Goal: Task Accomplishment & Management: Complete application form

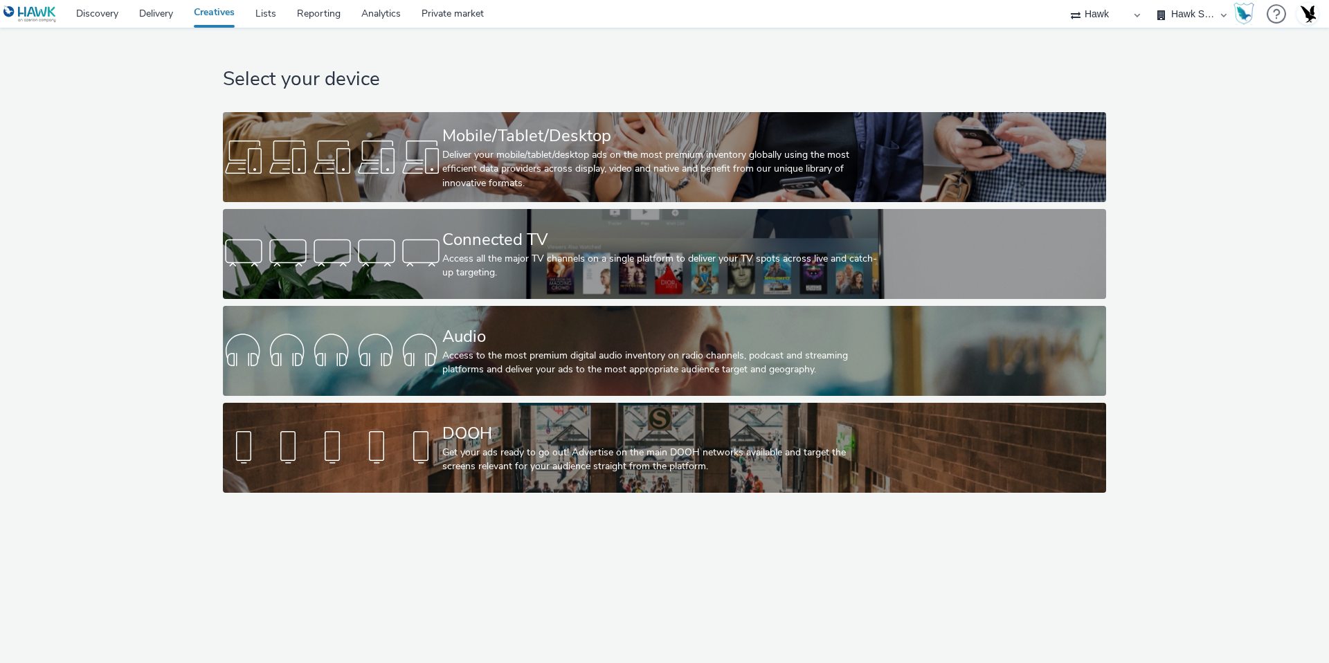
select select "11a7df10-284f-415c-b52a-427acf4c31ae"
select select "23ac11bc-76f7-45aa-bb6e-913a84dd47ea"
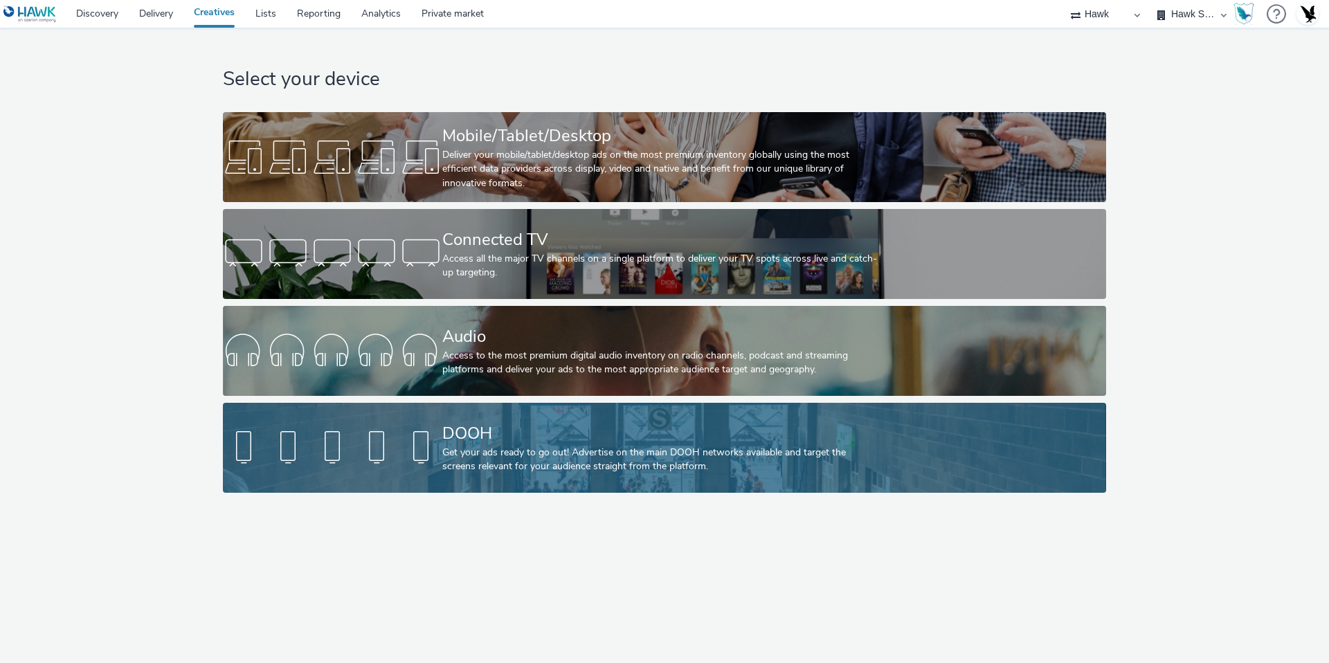
click at [474, 420] on div "DOOH Get your ads ready to go out! Advertise on the main DOOH networks availabl…" at bounding box center [661, 448] width 439 height 90
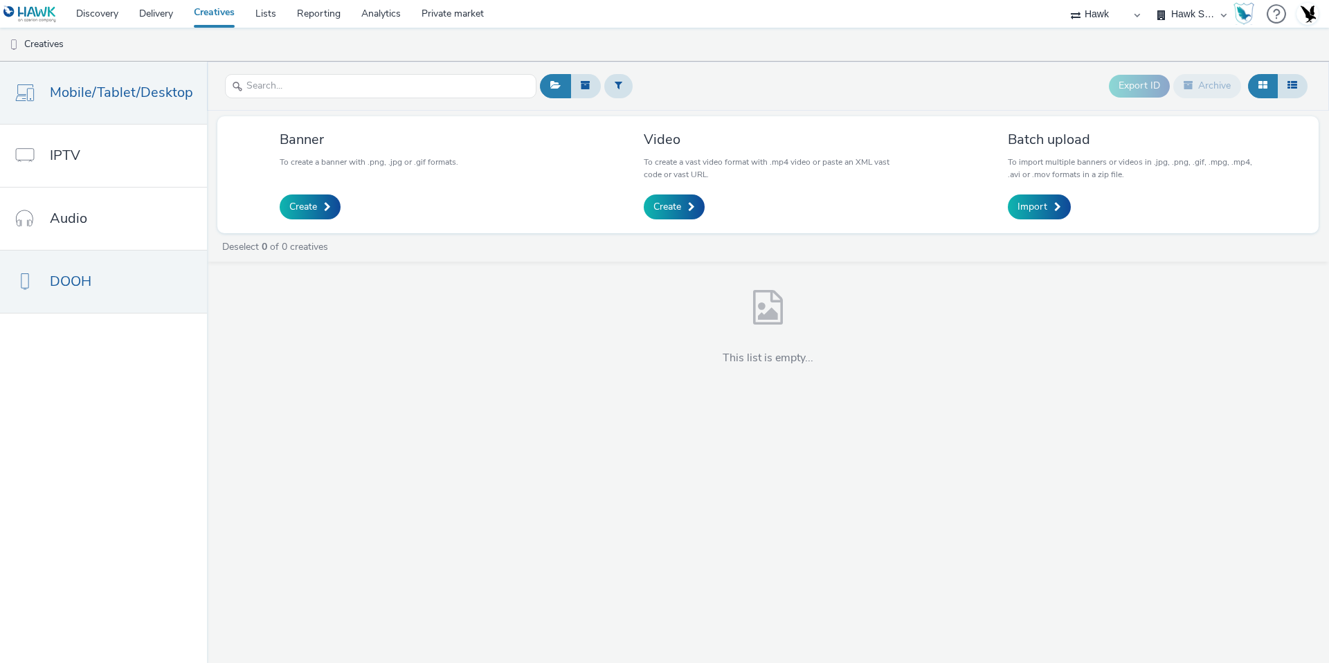
click at [134, 98] on span "Mobile/Tablet/Desktop" at bounding box center [121, 92] width 143 height 20
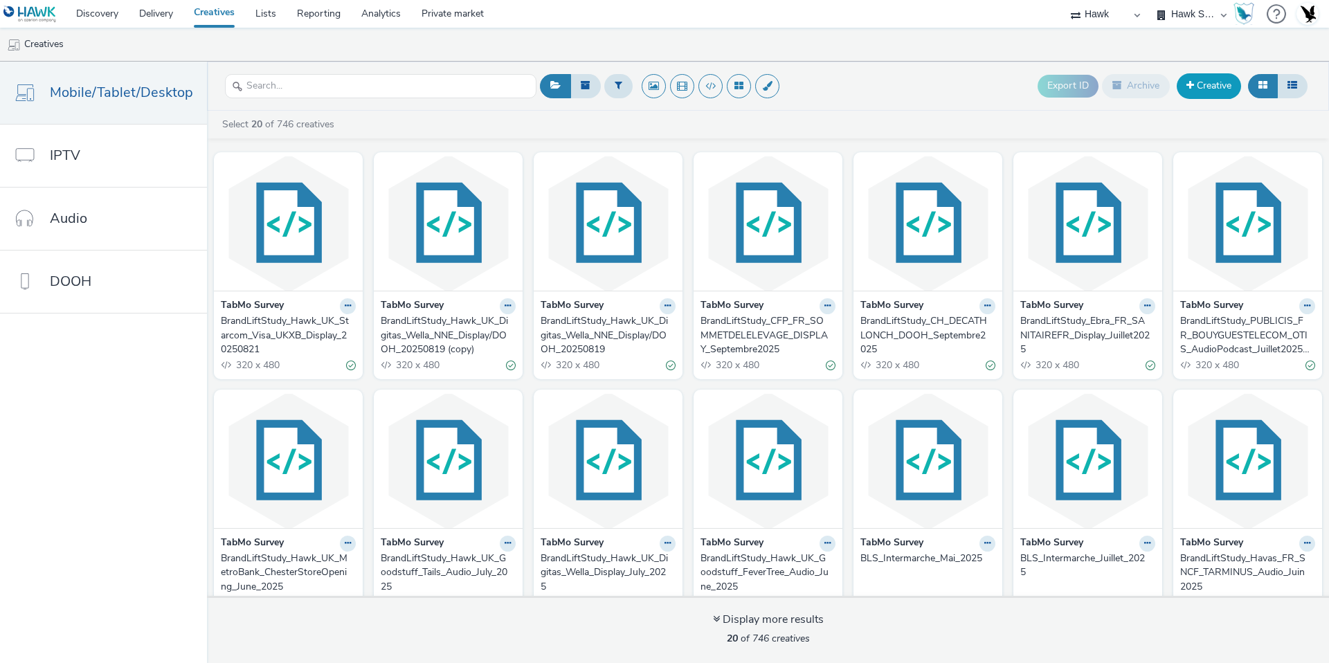
click at [1207, 91] on link "Creative" at bounding box center [1209, 85] width 64 height 25
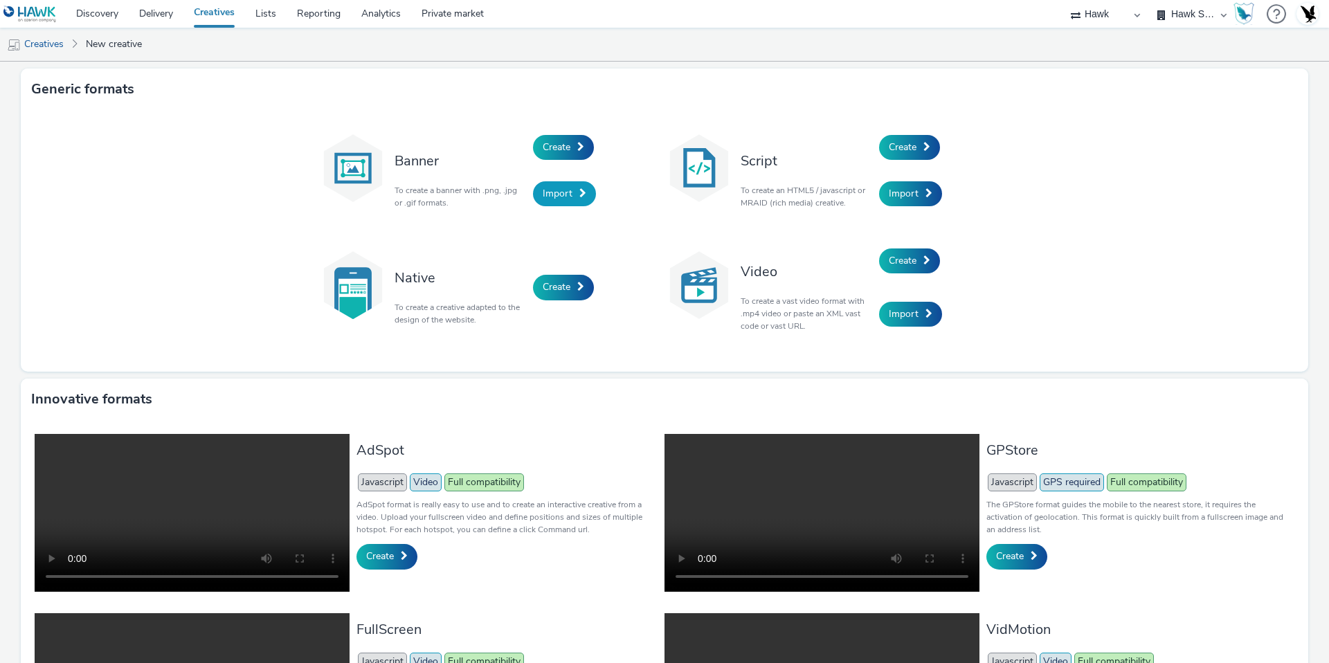
click at [555, 188] on span "Import" at bounding box center [558, 193] width 30 height 13
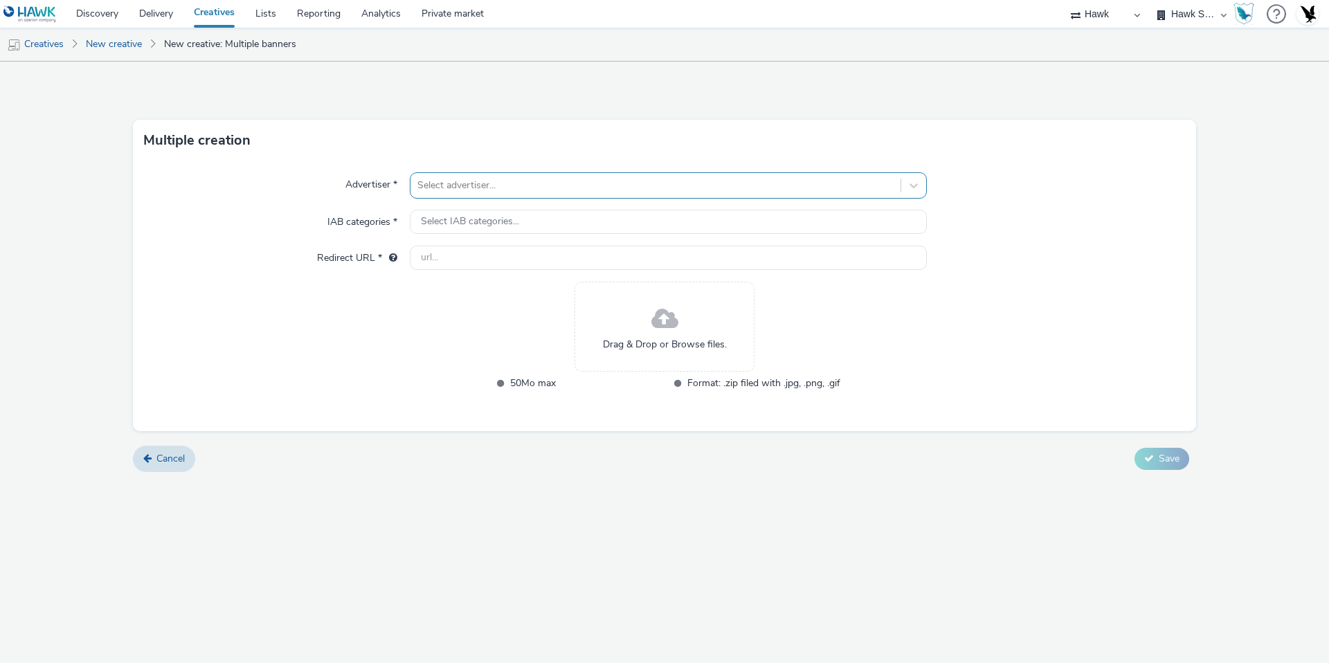
click at [523, 188] on div at bounding box center [655, 185] width 476 height 17
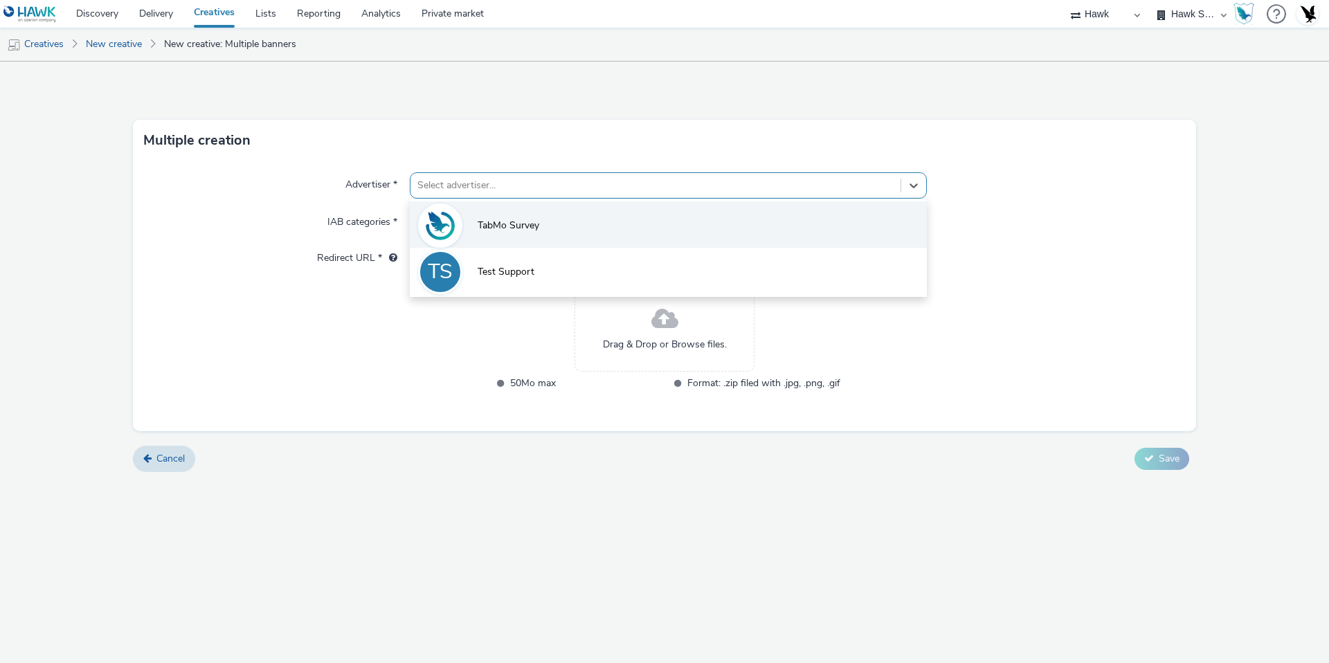
click at [510, 231] on span "TabMo Survey" at bounding box center [509, 226] width 62 height 14
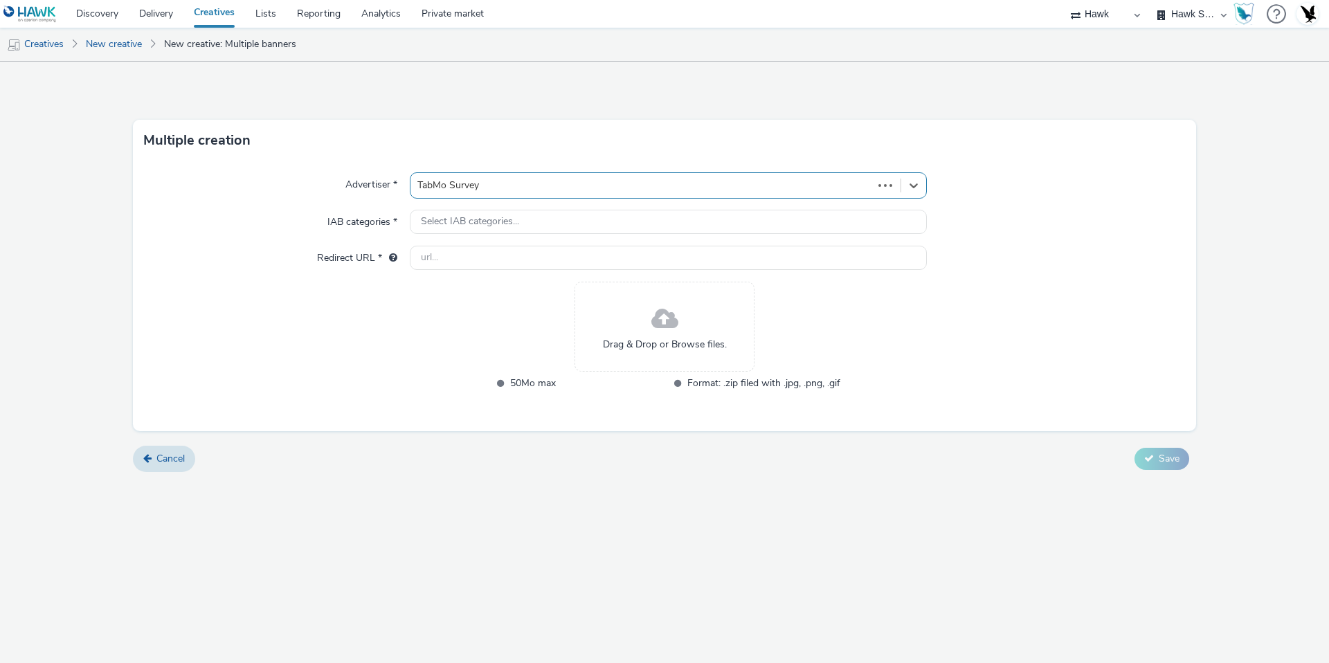
type input "[URL][DOMAIN_NAME]"
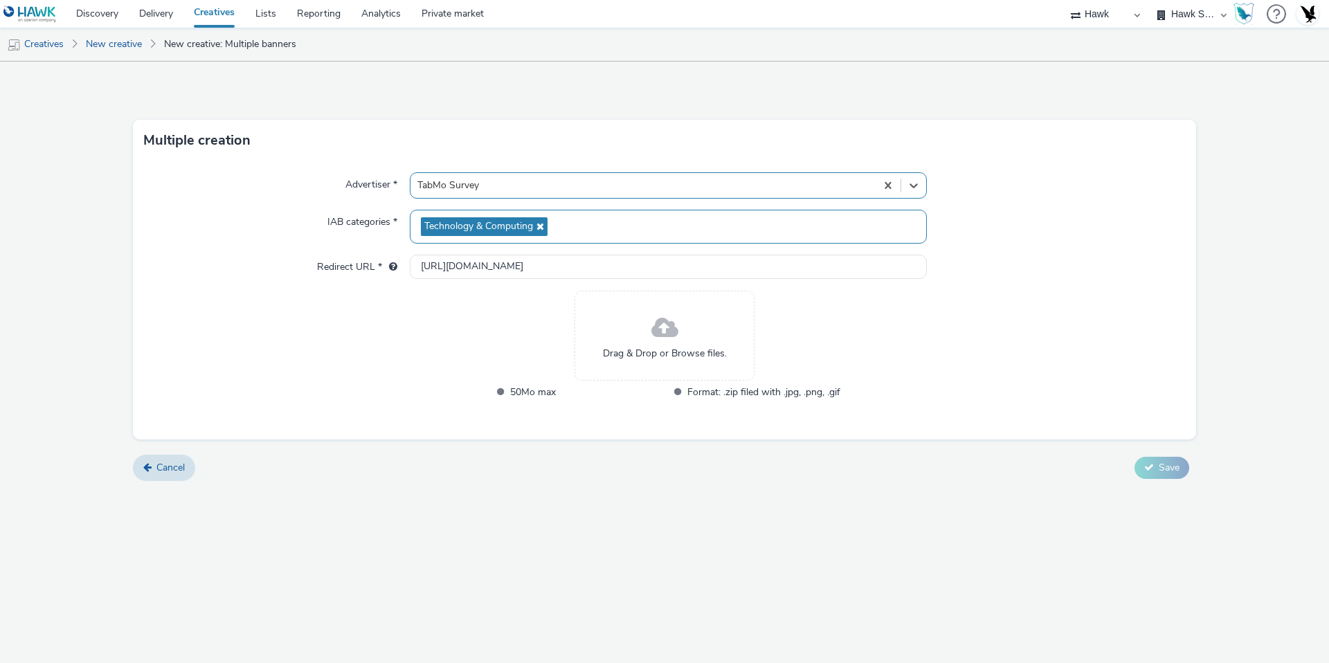
click at [505, 227] on span "Technology & Computing" at bounding box center [478, 227] width 109 height 12
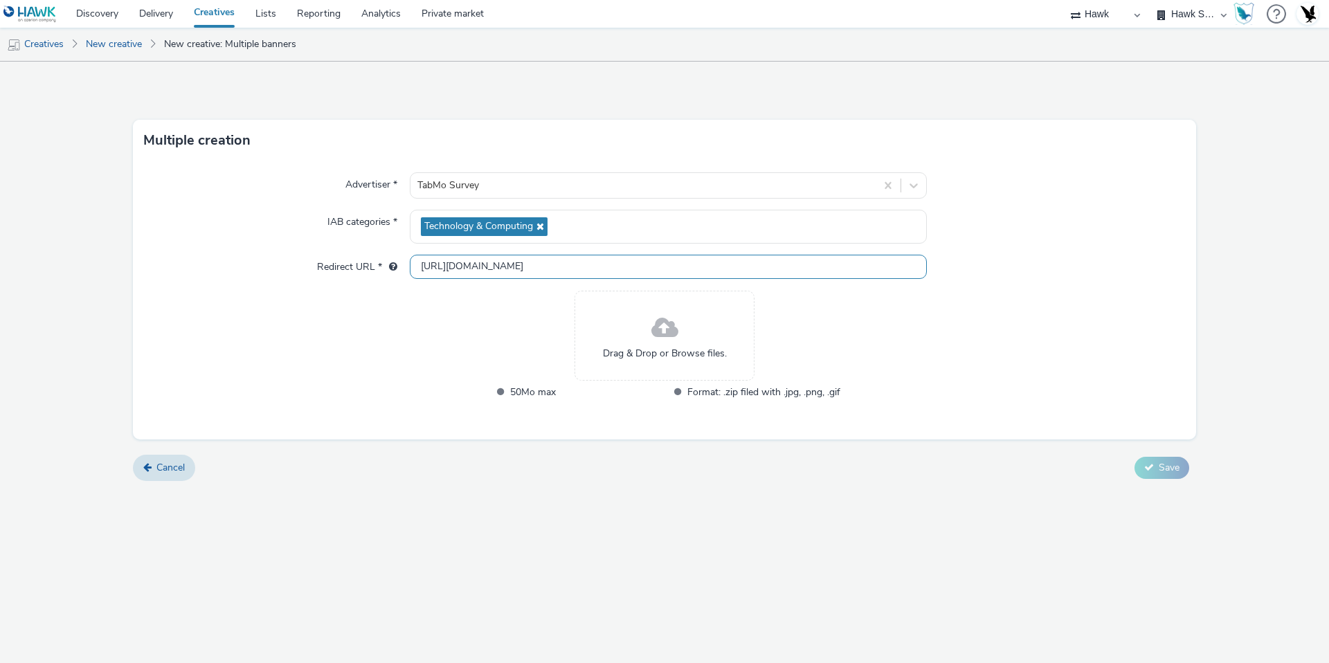
click at [544, 269] on input "[URL][DOMAIN_NAME]" at bounding box center [668, 267] width 517 height 24
click at [152, 470] on link "Cancel" at bounding box center [164, 468] width 62 height 26
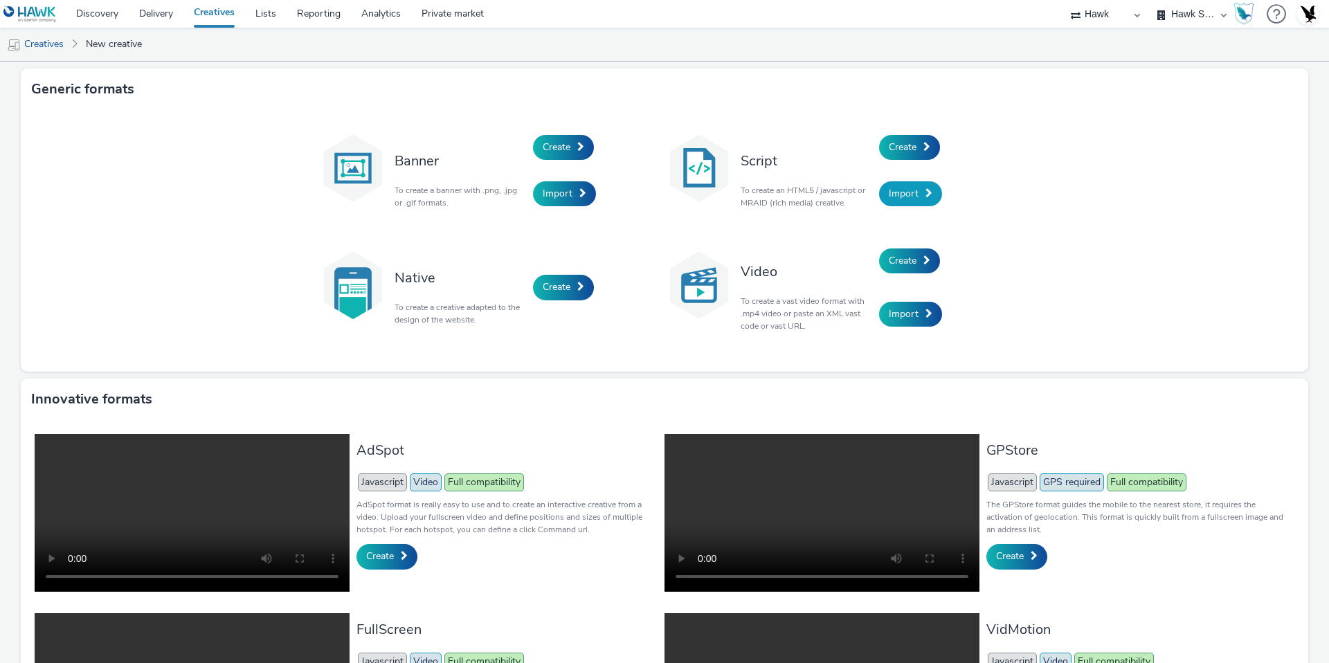
click at [910, 192] on span "Import" at bounding box center [904, 193] width 30 height 13
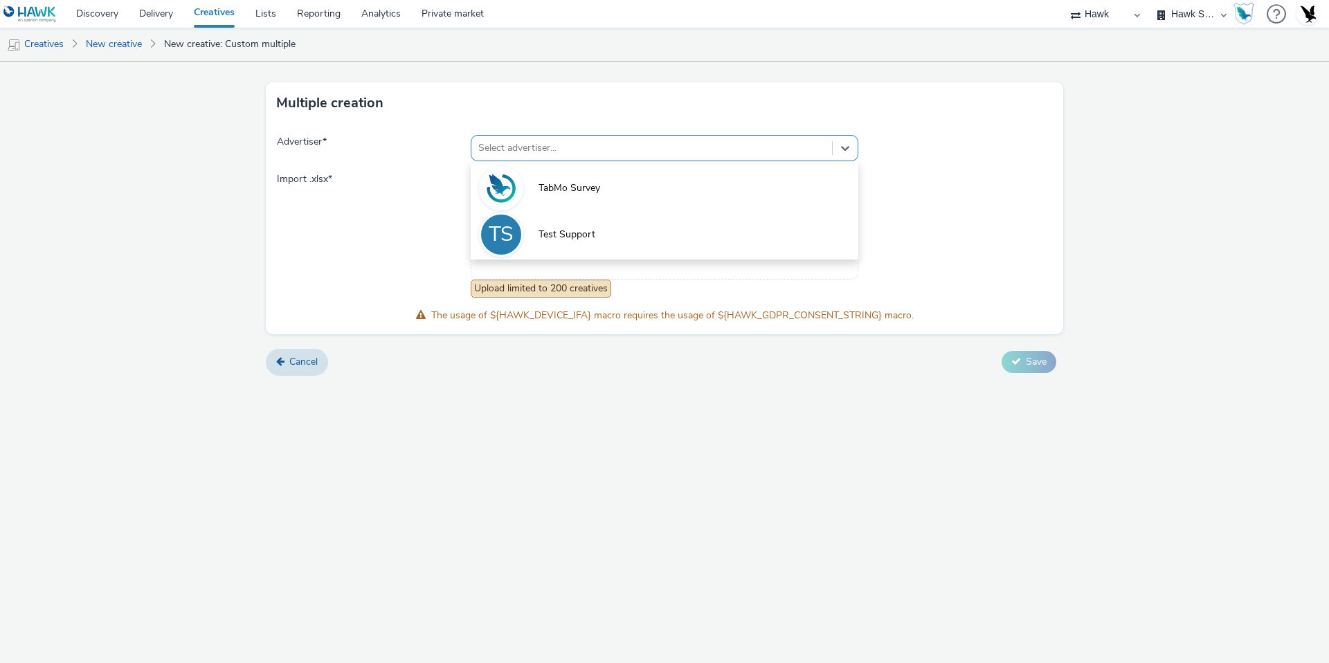
click at [695, 144] on div at bounding box center [651, 148] width 347 height 17
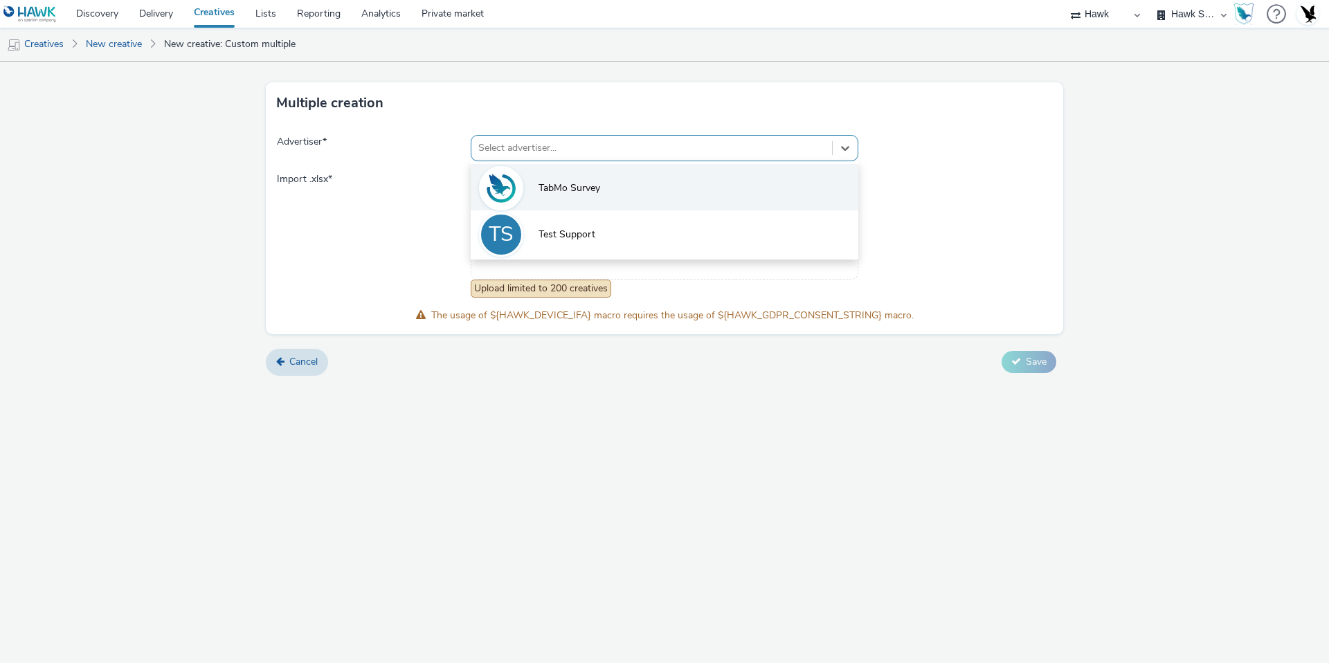
click at [563, 199] on li "TabMo Survey" at bounding box center [665, 187] width 388 height 46
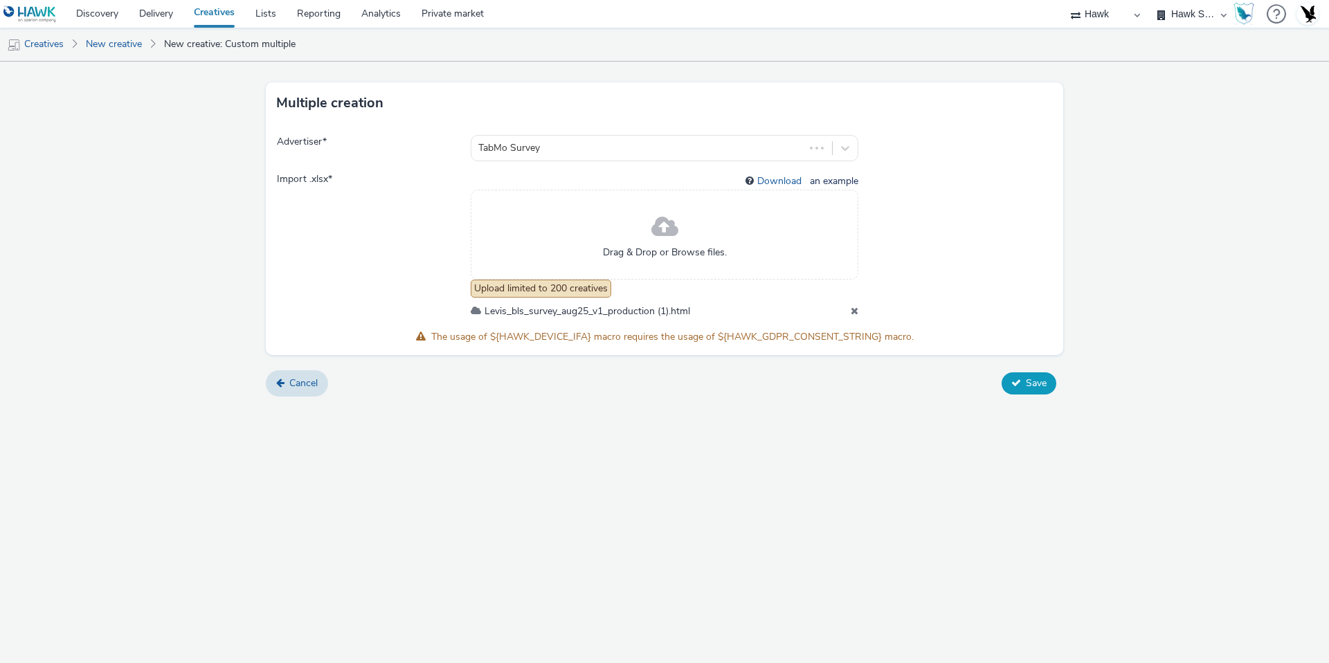
click at [1011, 388] on button "Save" at bounding box center [1029, 383] width 55 height 22
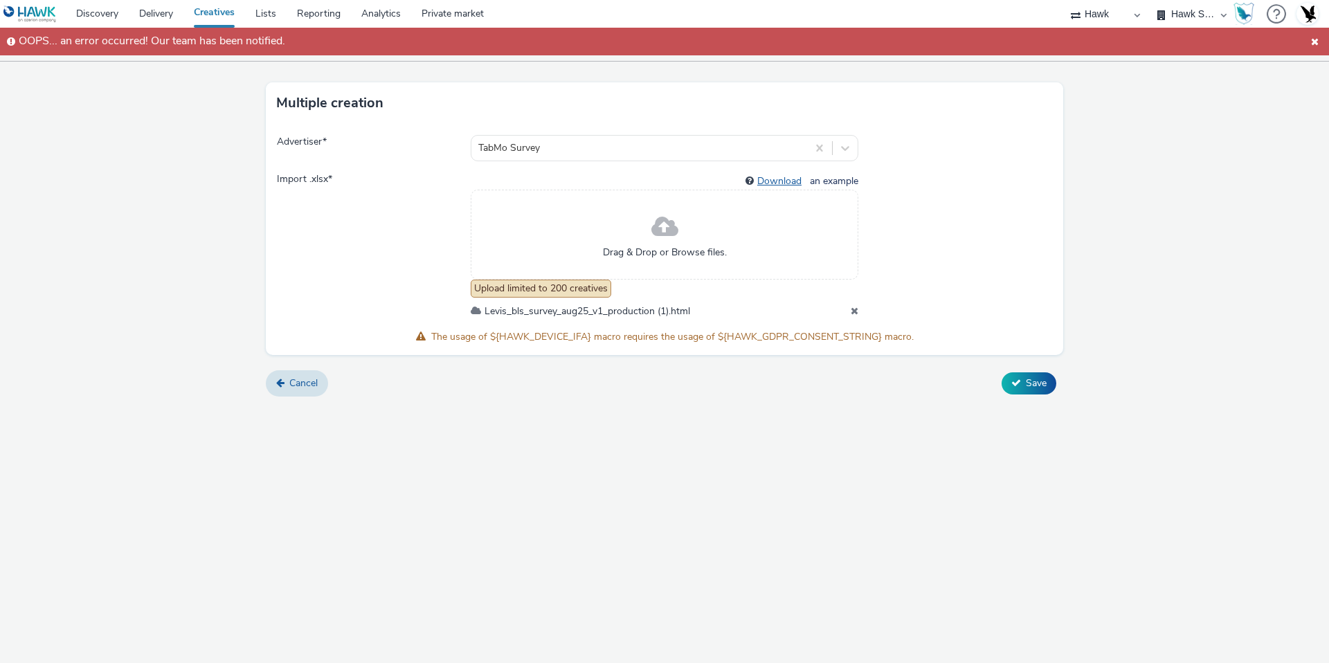
click at [783, 179] on link "Download" at bounding box center [782, 180] width 50 height 13
click at [856, 215] on div "Drag & Drop or Browse files." at bounding box center [665, 235] width 388 height 90
click at [1014, 377] on button "Save" at bounding box center [1029, 383] width 55 height 22
click at [629, 314] on span "Levis_bls_survey_aug25_v1_production (1).html" at bounding box center [588, 311] width 206 height 13
click at [279, 376] on link "Cancel" at bounding box center [297, 383] width 62 height 26
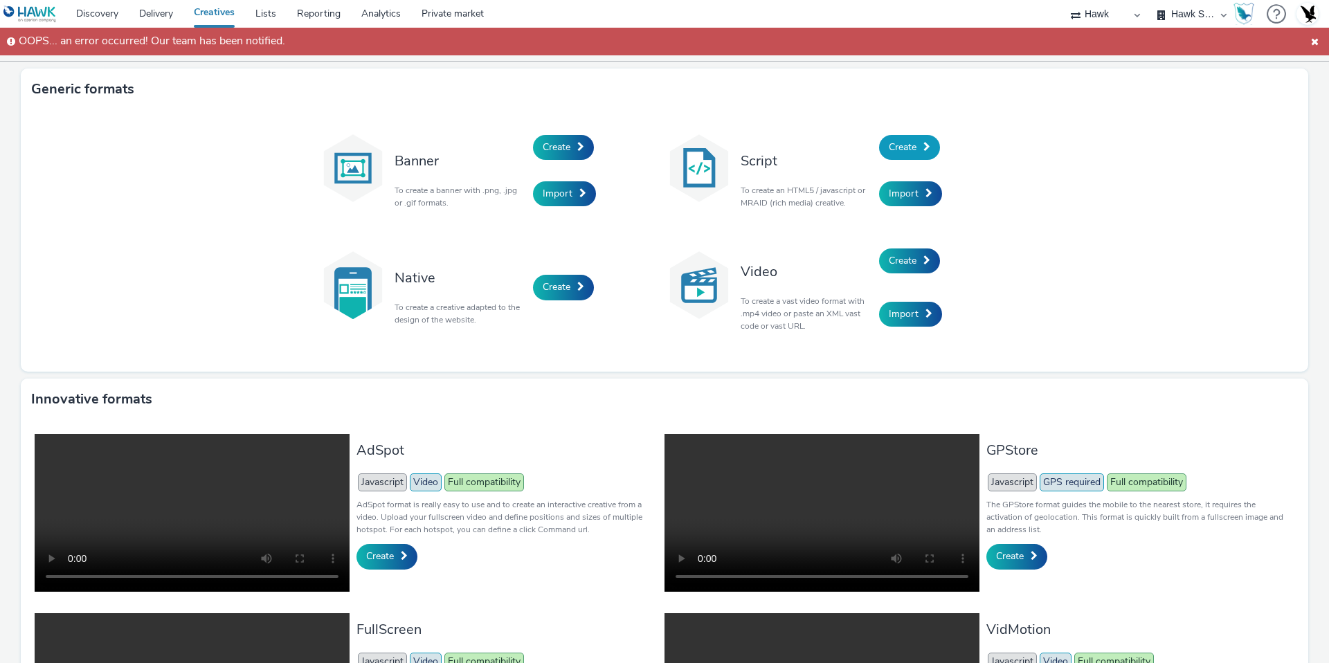
click at [921, 152] on link "Create" at bounding box center [909, 147] width 61 height 25
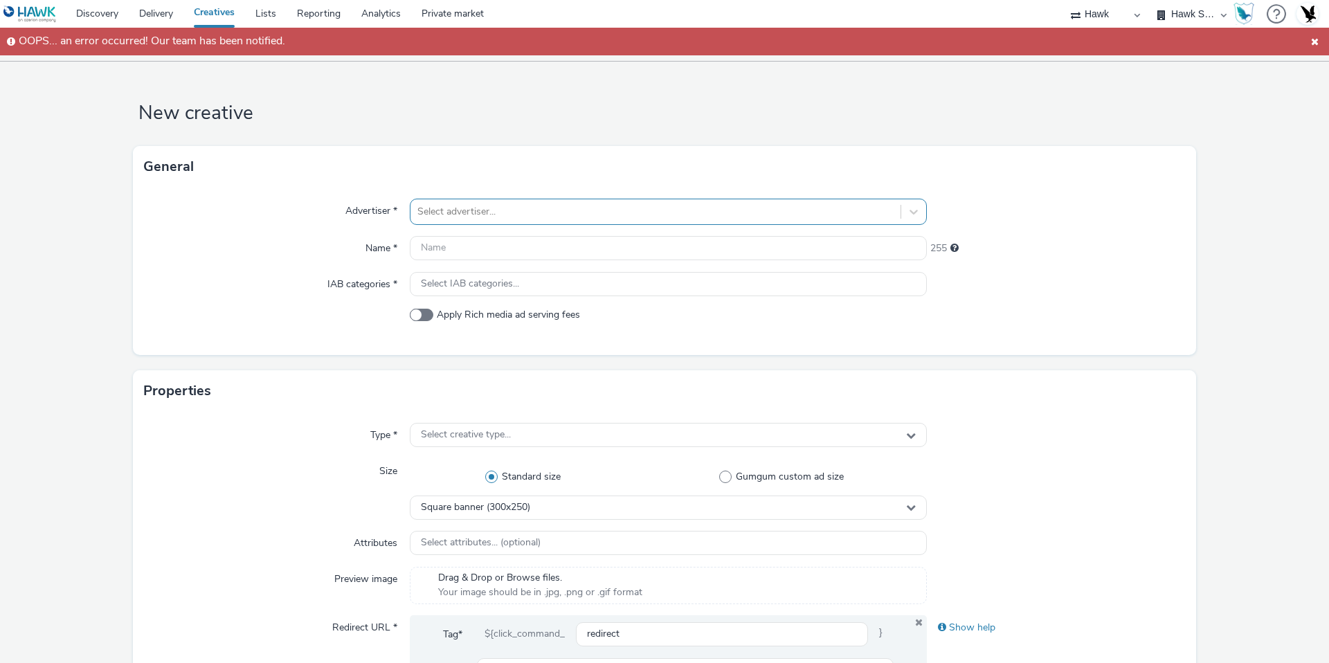
click at [473, 217] on div at bounding box center [655, 212] width 476 height 17
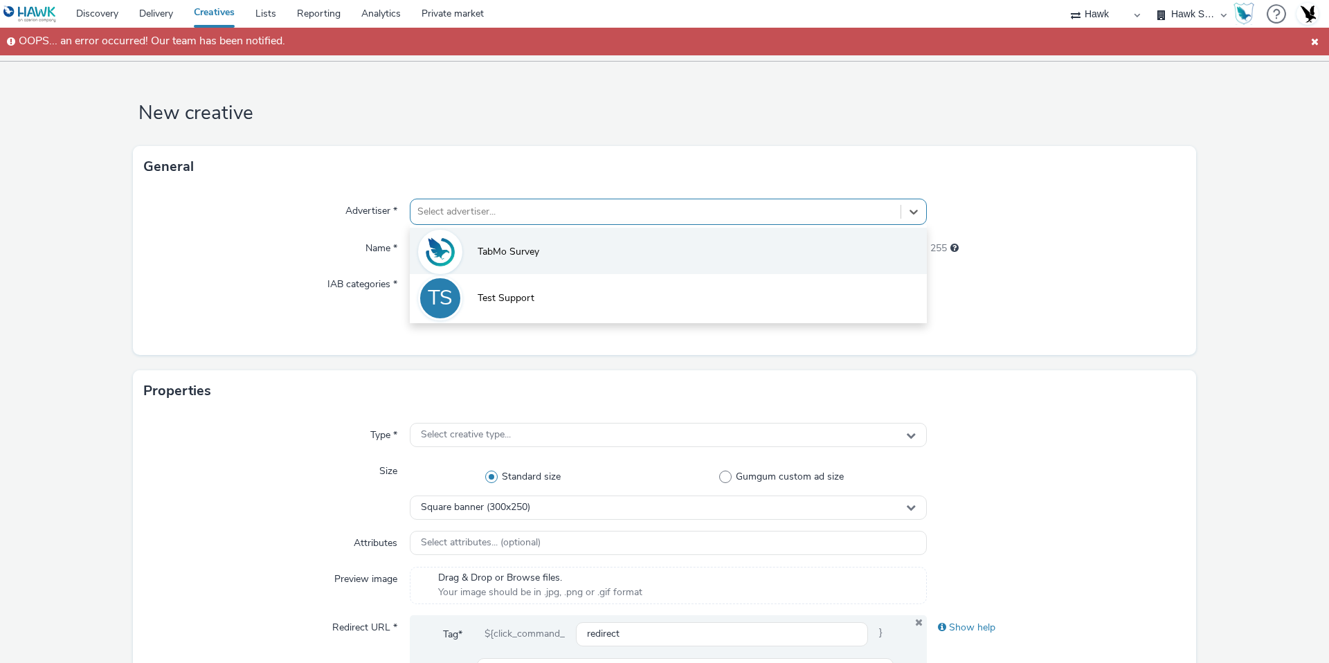
click at [489, 262] on li "TabMo Survey" at bounding box center [668, 251] width 517 height 46
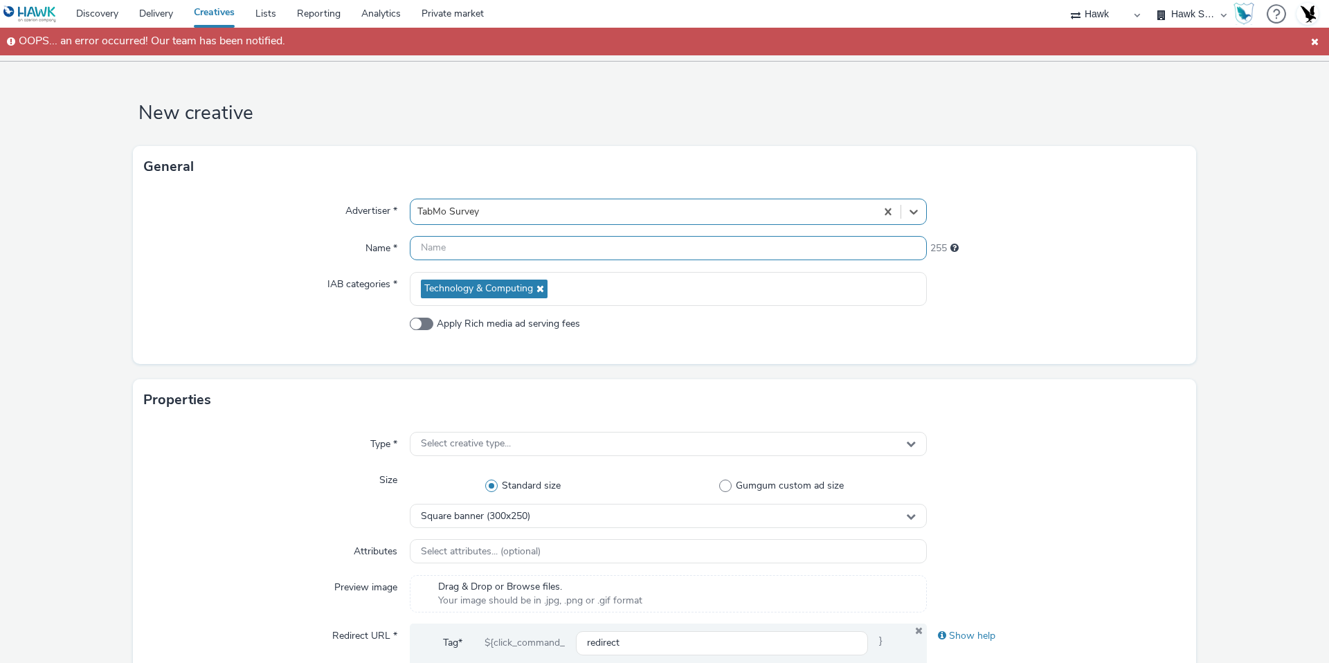
click at [438, 248] on input "text" at bounding box center [668, 248] width 517 height 24
click at [489, 441] on div "Type * Select creative type... Size Standard size Gumgum custom ad size Square …" at bounding box center [664, 586] width 1063 height 330
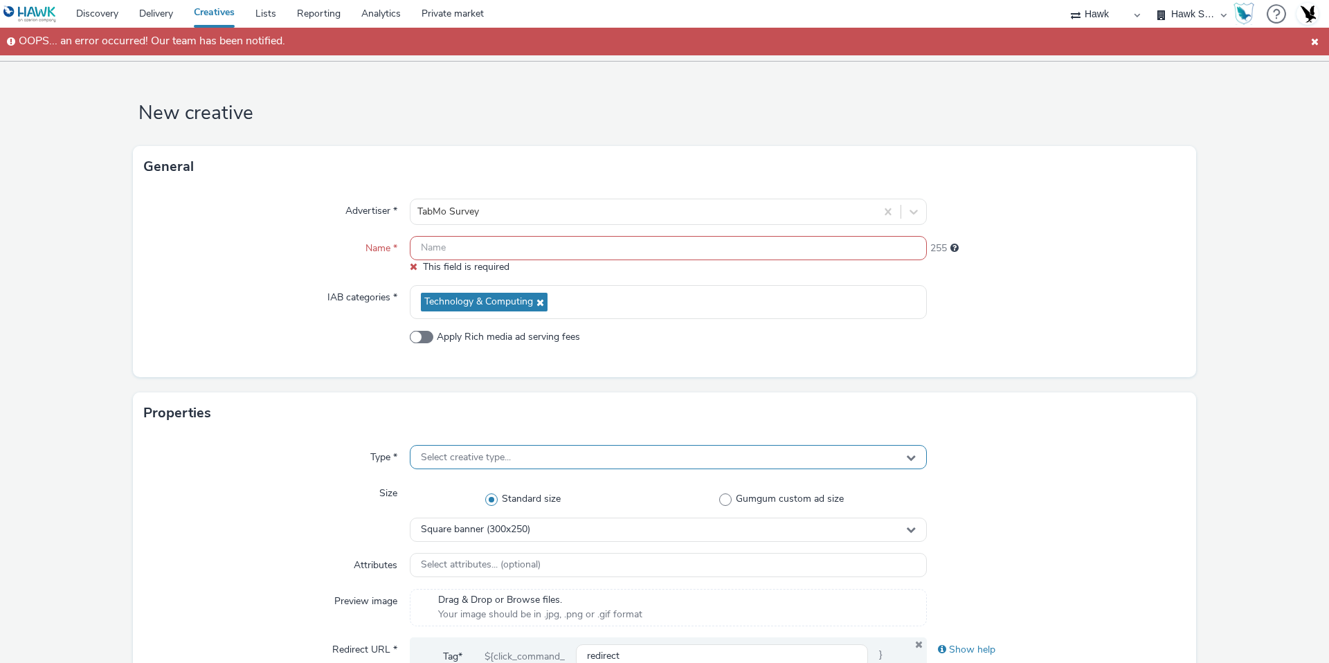
click at [477, 465] on div "Select creative type..." at bounding box center [668, 457] width 517 height 24
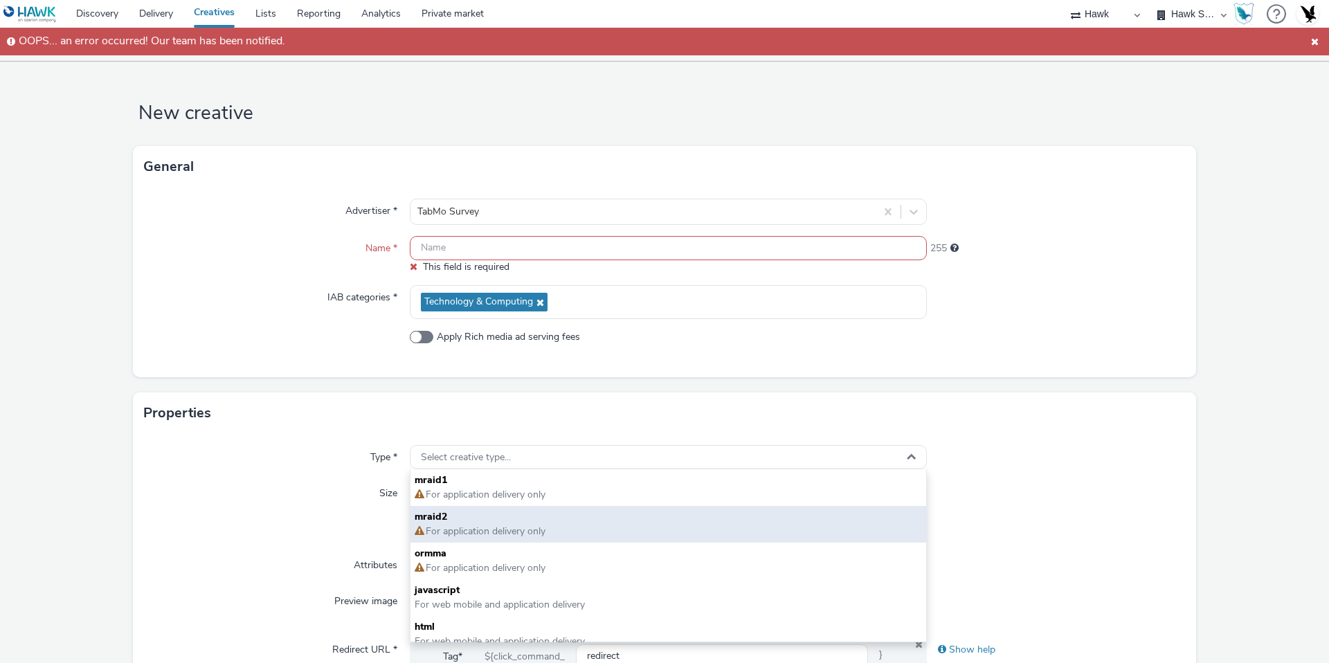
scroll to position [10, 0]
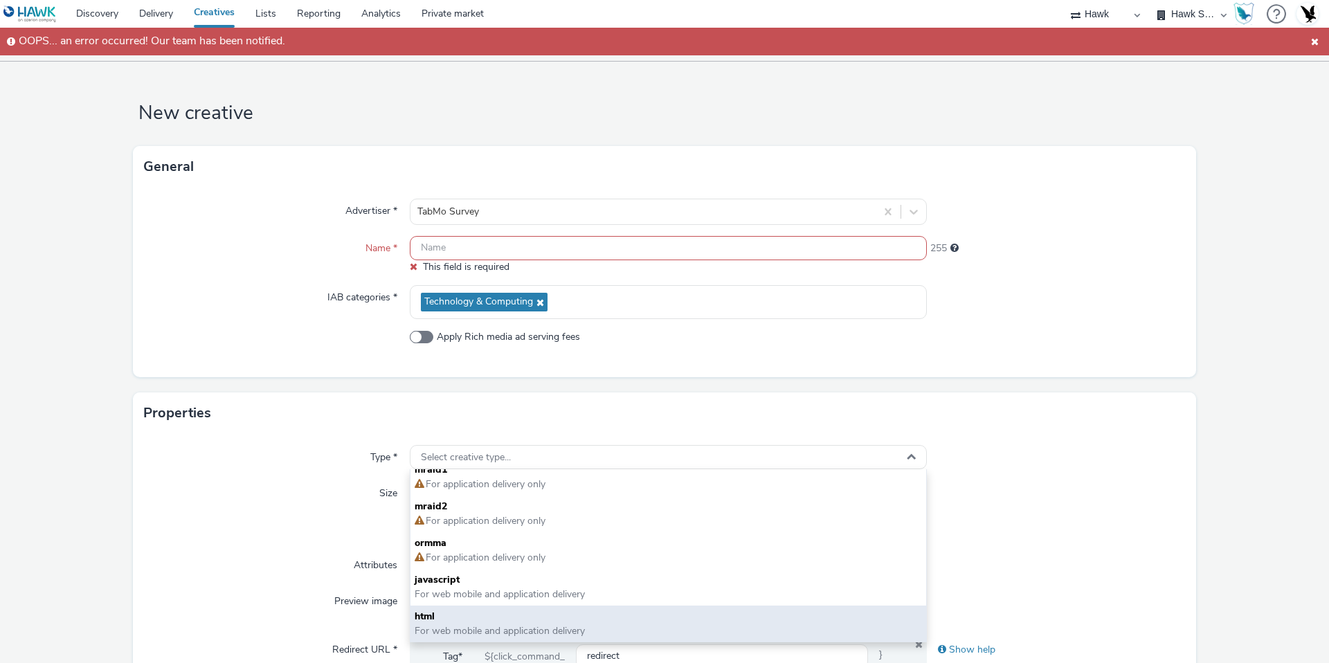
click at [458, 621] on span "html" at bounding box center [668, 617] width 507 height 14
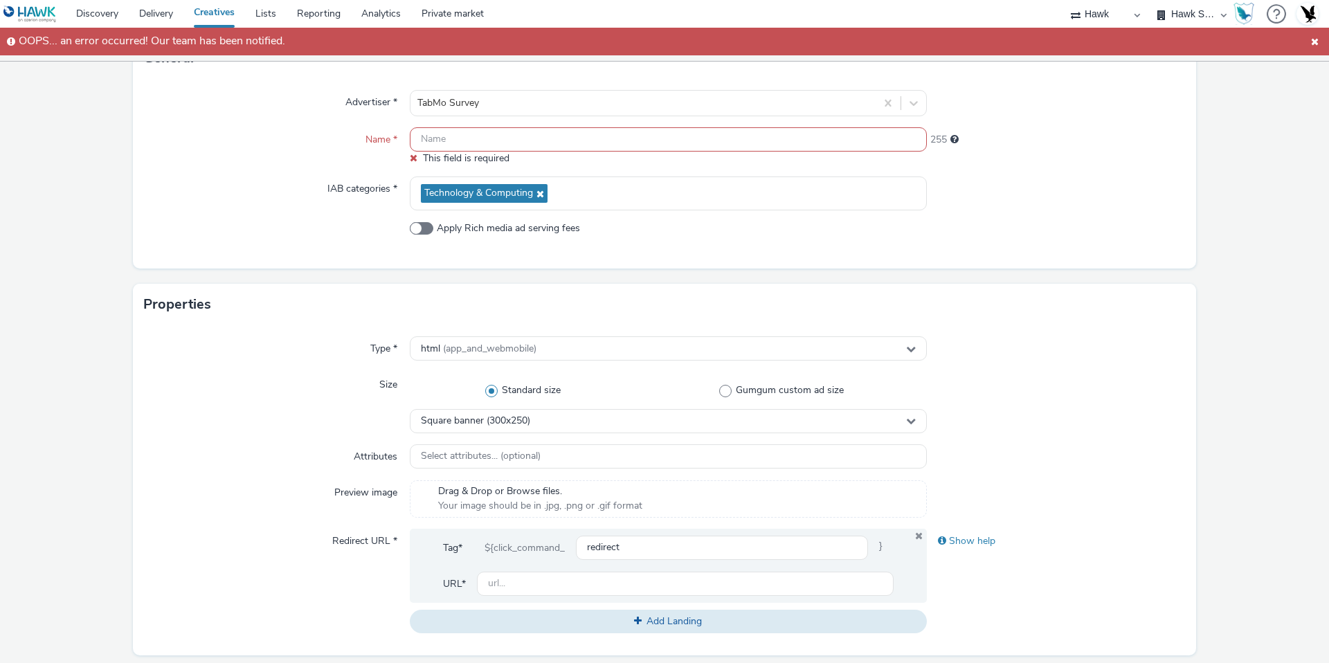
scroll to position [120, 0]
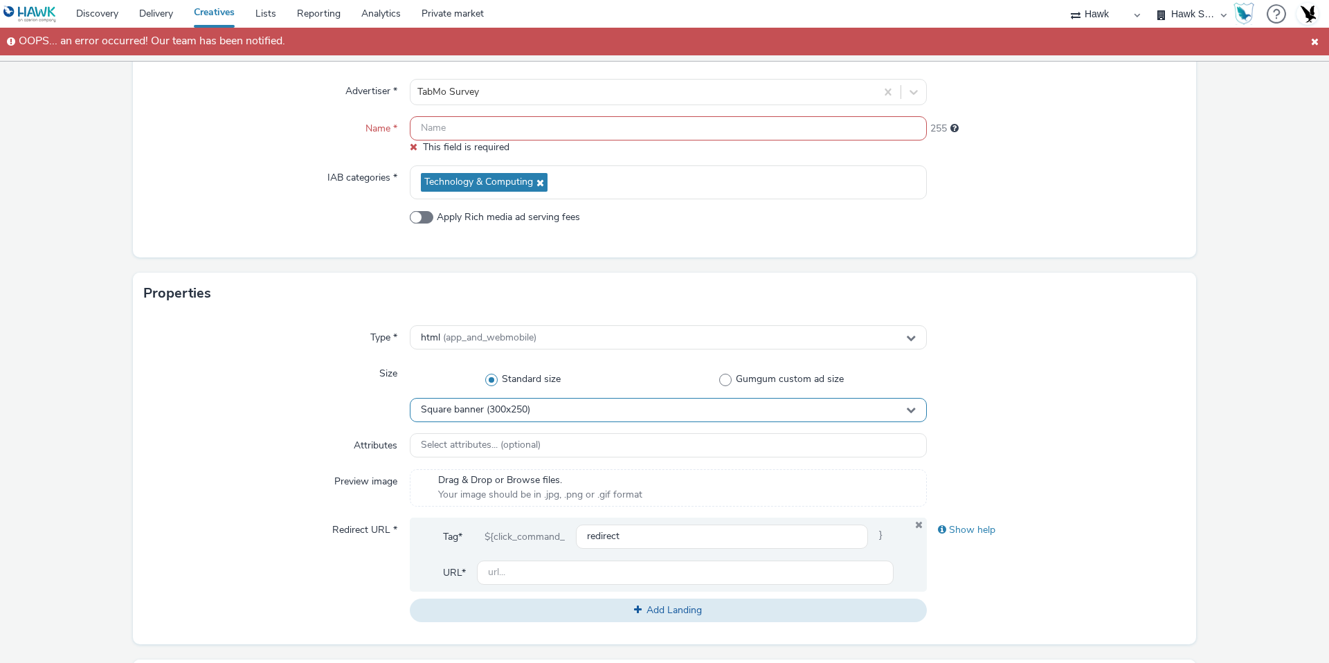
click at [541, 401] on div "Square banner (300x250)" at bounding box center [668, 410] width 517 height 24
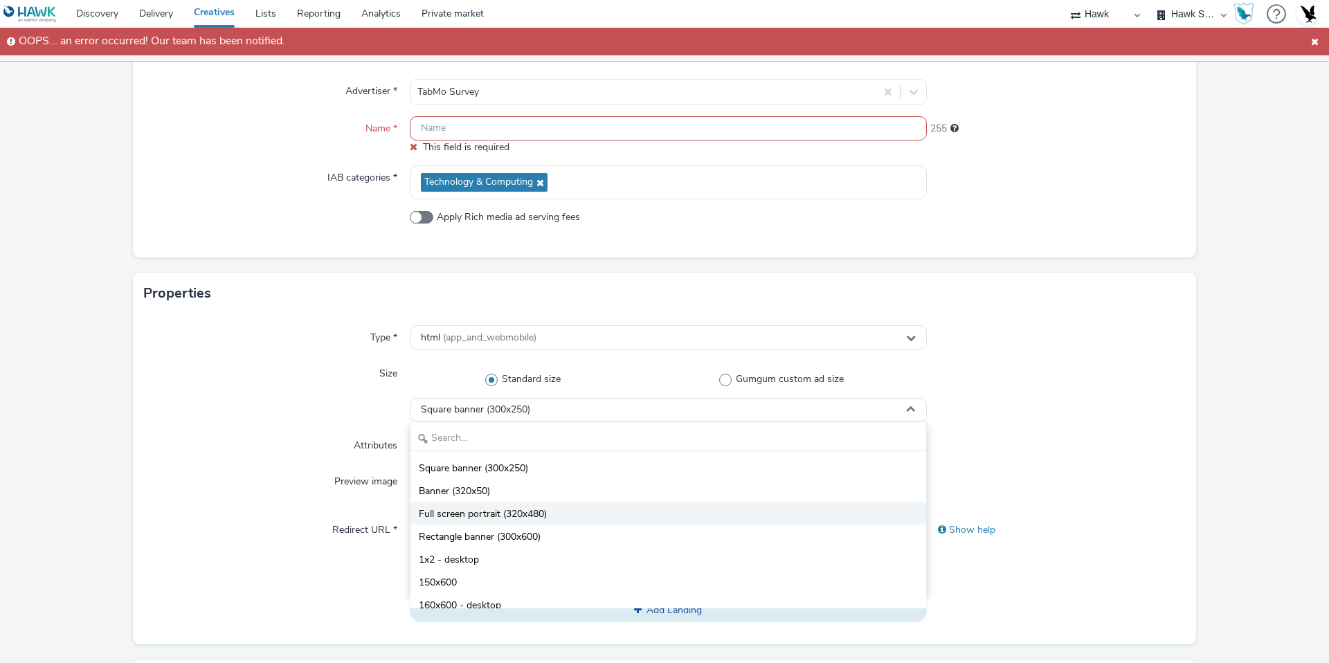
click at [467, 514] on span "Full screen portrait (320x480)" at bounding box center [483, 514] width 128 height 14
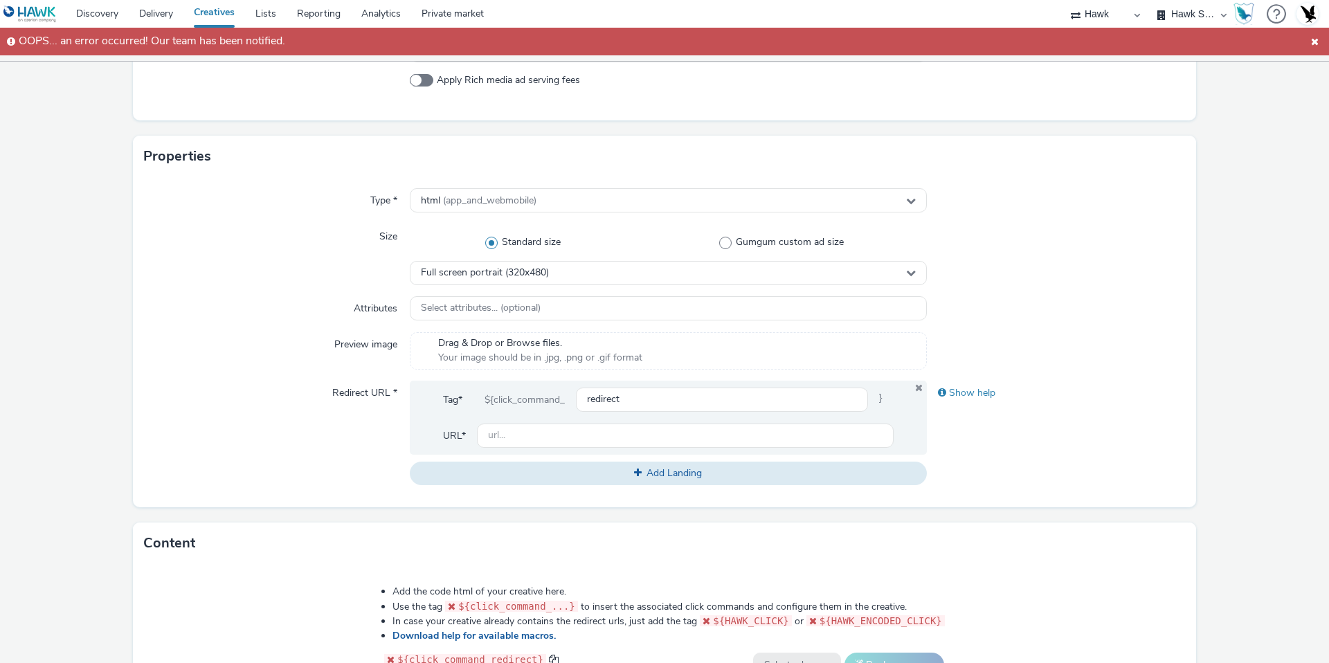
scroll to position [298, 0]
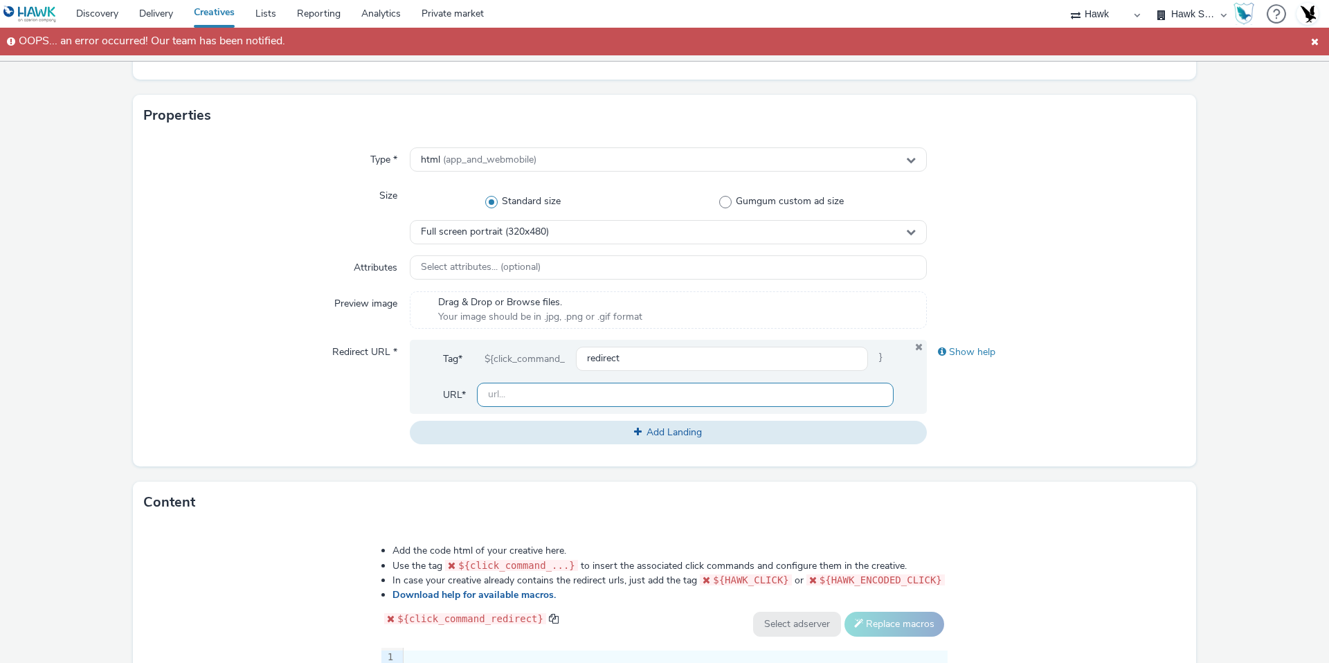
click at [552, 401] on input "text" at bounding box center [685, 395] width 417 height 24
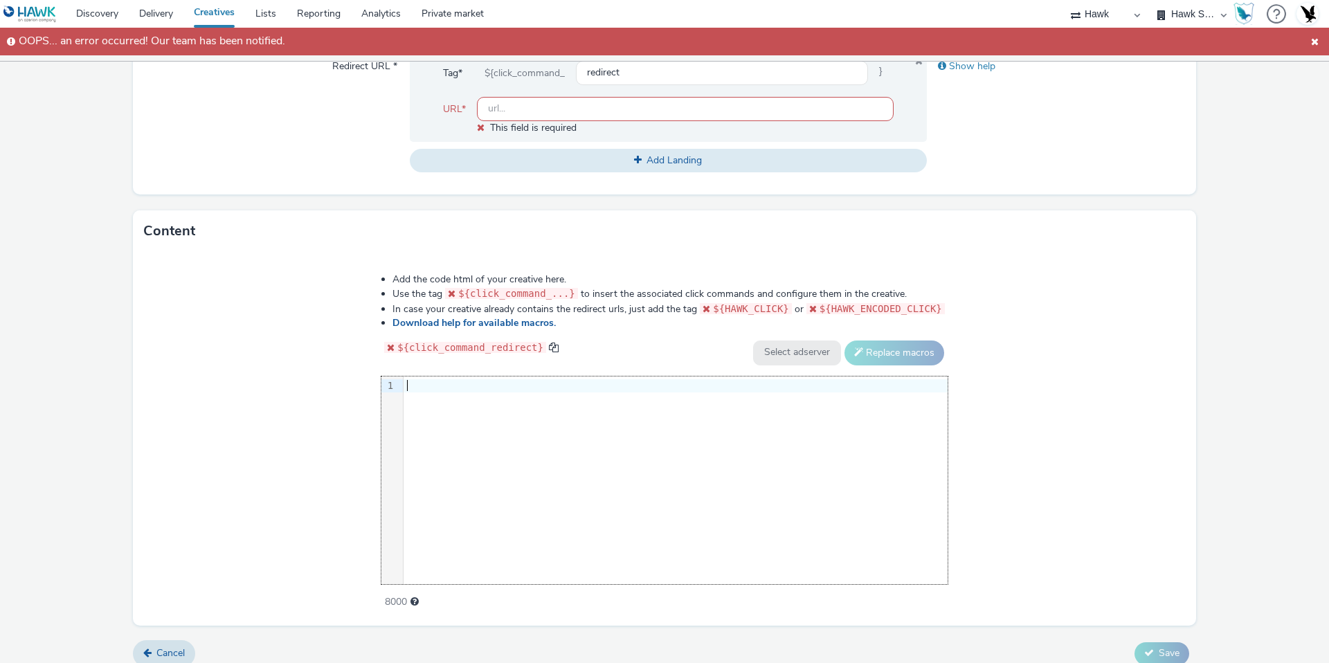
click at [641, 453] on div "9 1 ›" at bounding box center [664, 481] width 566 height 208
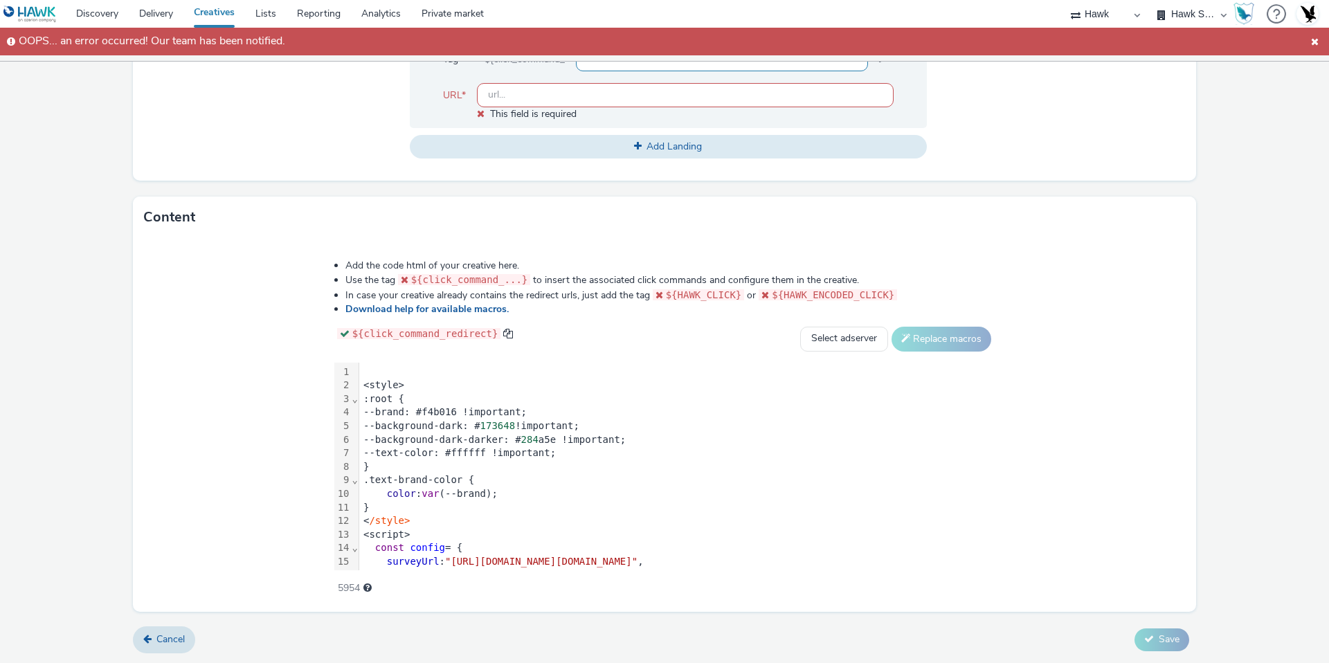
scroll to position [359, 0]
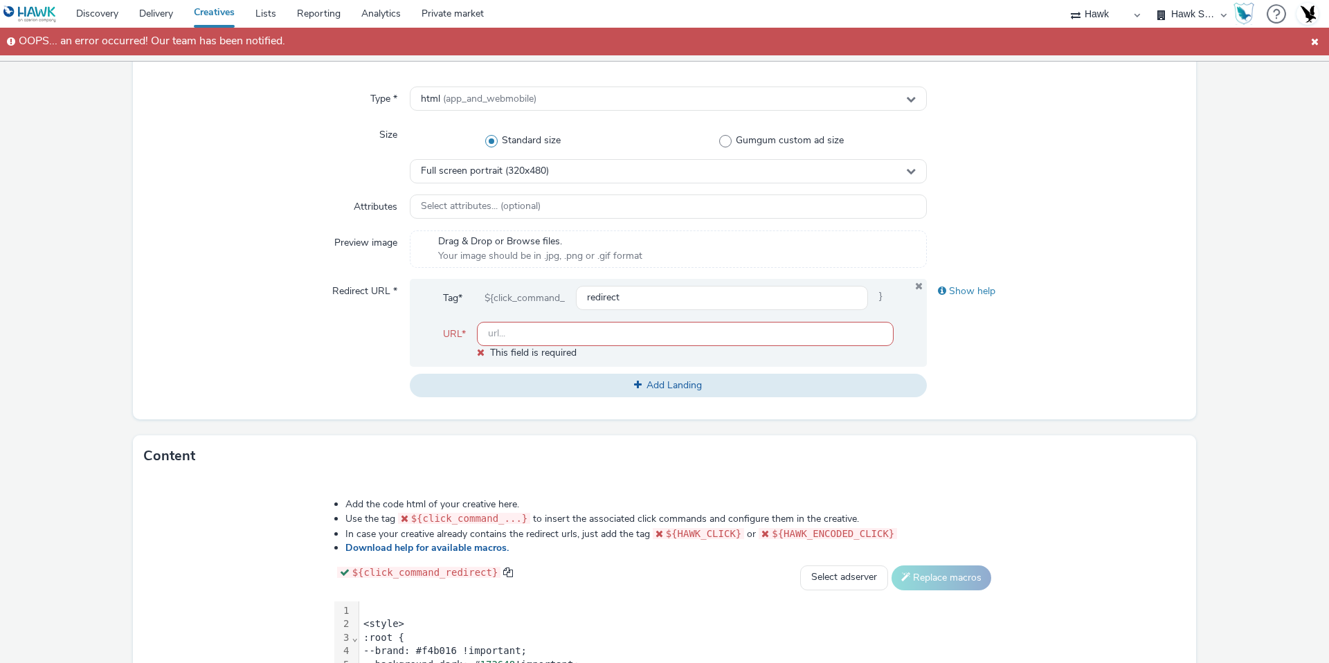
click at [591, 334] on input "text" at bounding box center [685, 334] width 417 height 24
paste input "[URL][DOMAIN_NAME]"
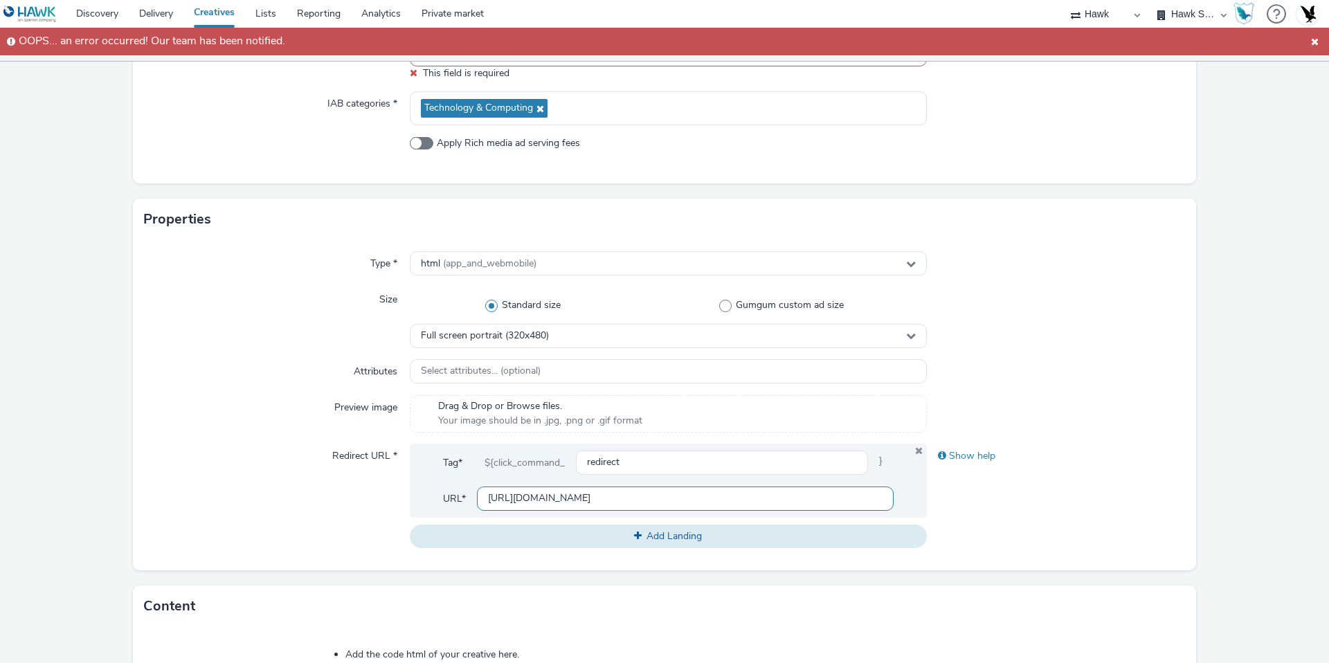
scroll to position [0, 0]
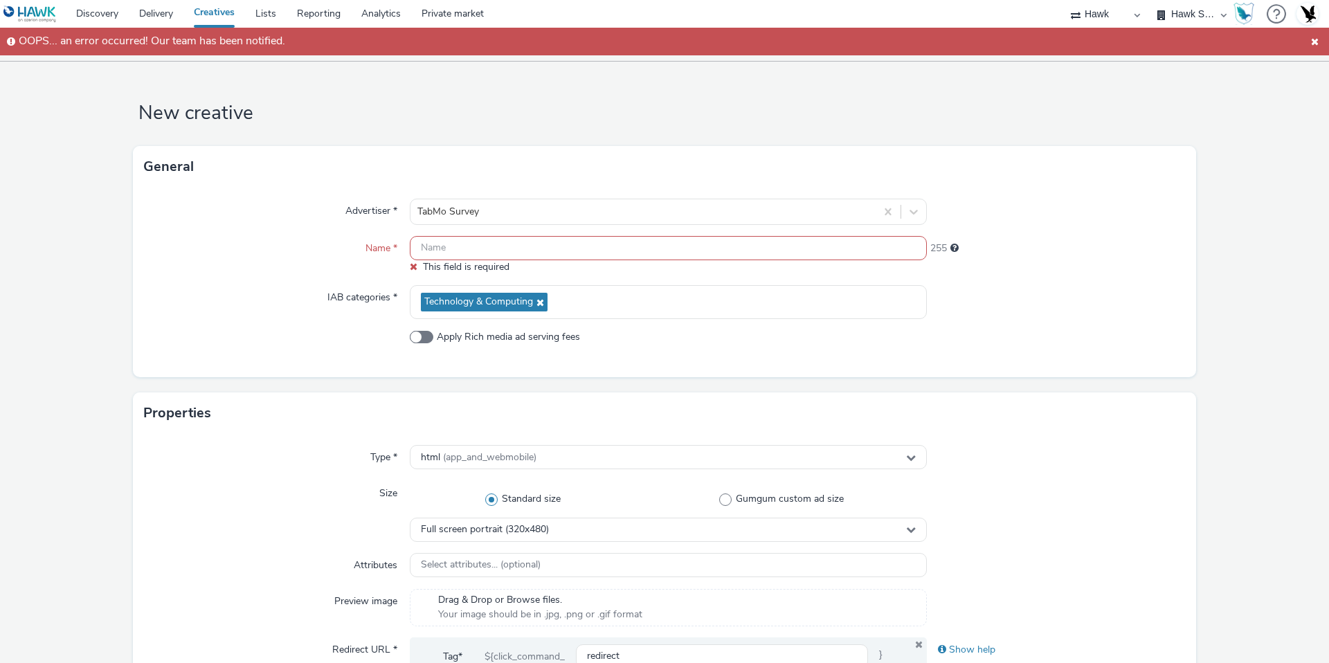
type input "[URL][DOMAIN_NAME]"
click at [492, 253] on input "text" at bounding box center [668, 248] width 517 height 24
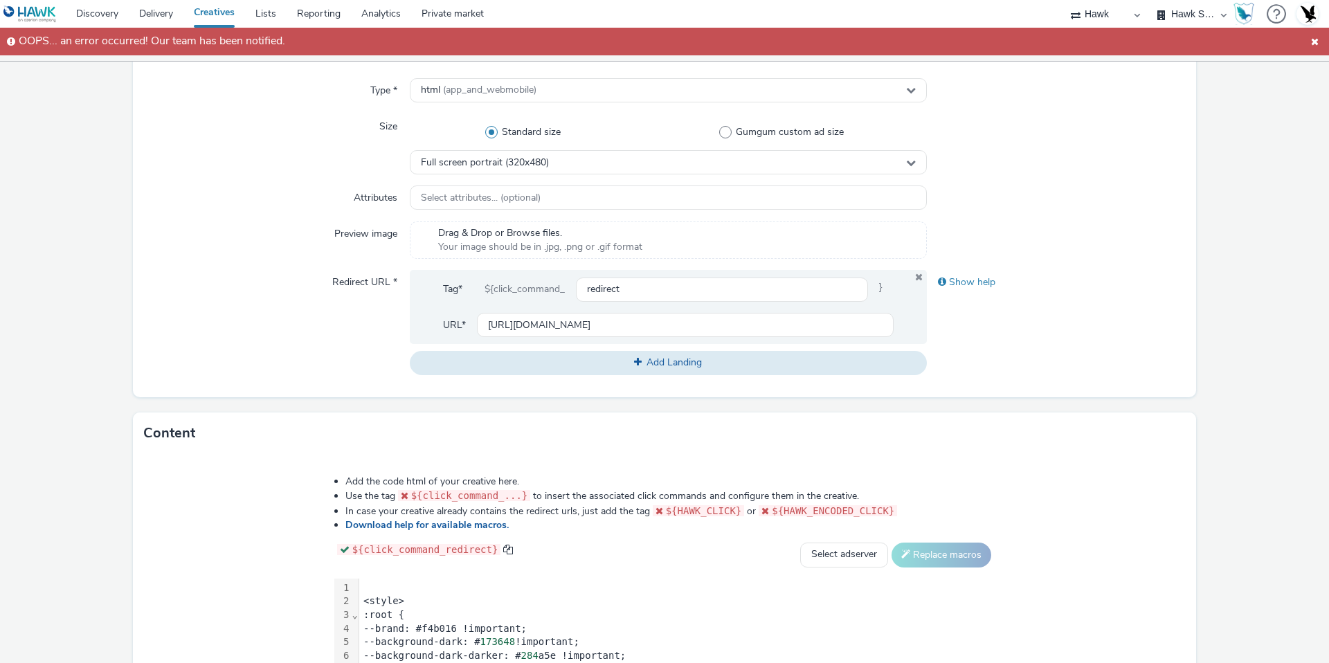
scroll to position [570, 0]
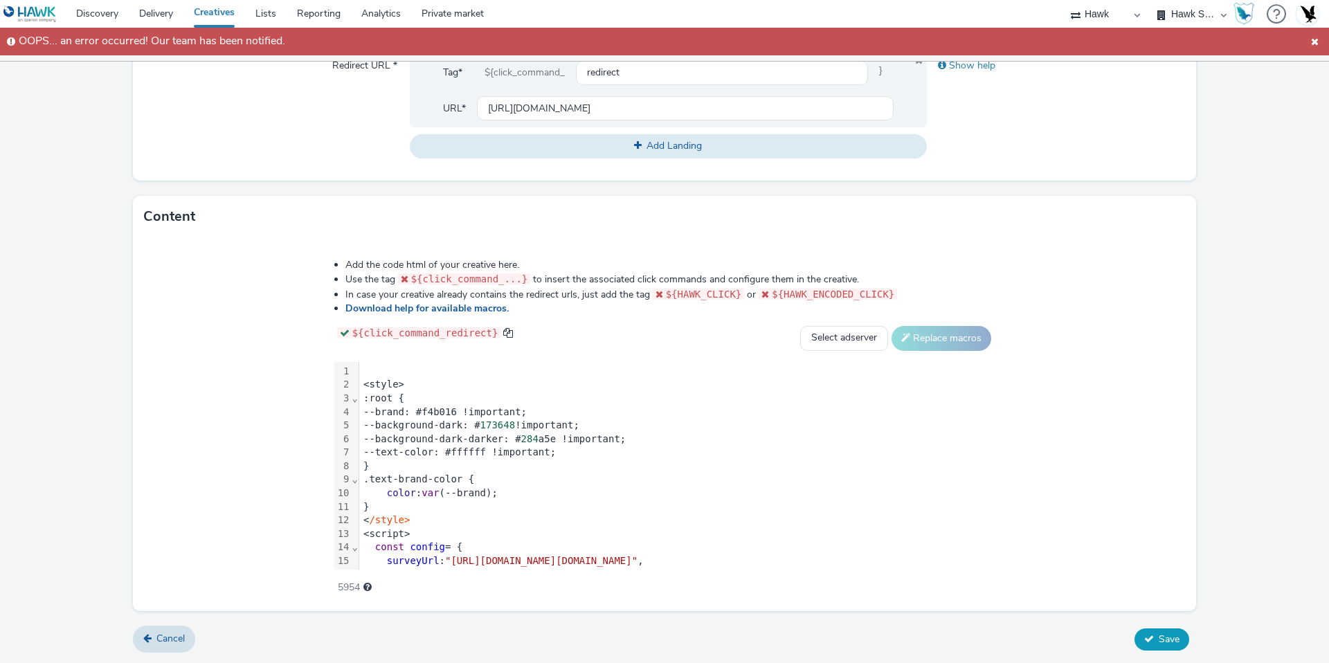
type input "Levis Survey"
click at [1151, 639] on icon at bounding box center [1149, 639] width 10 height 10
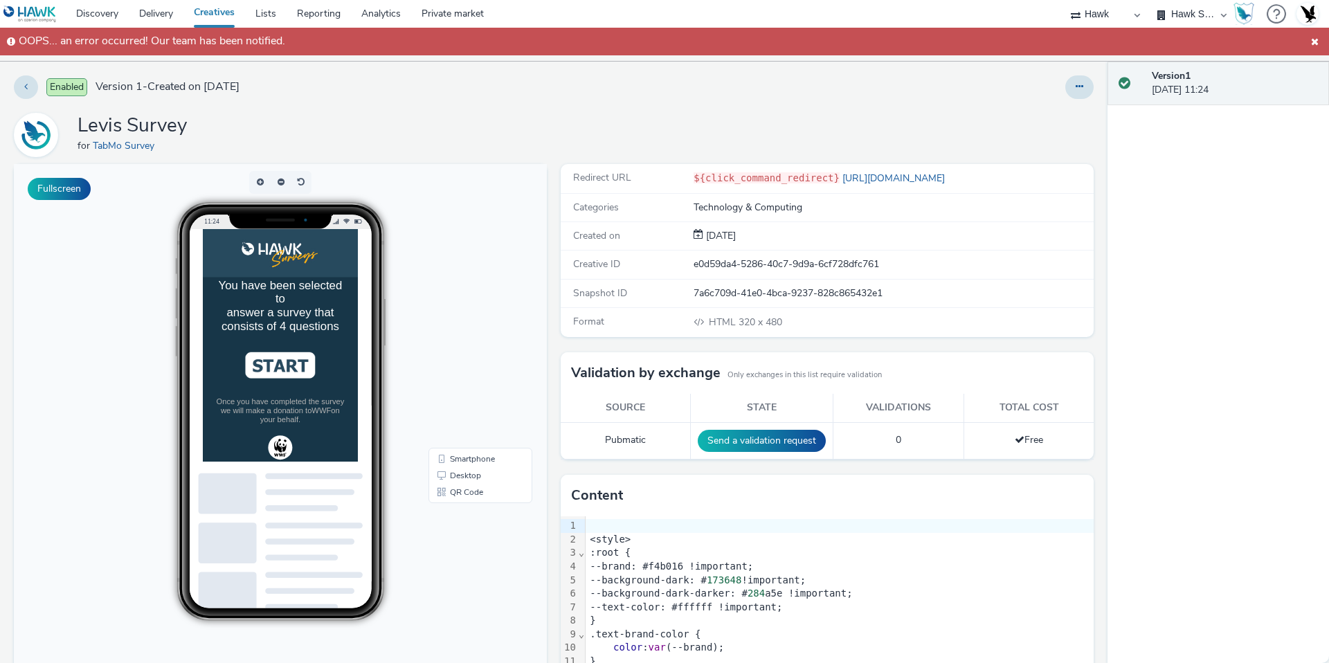
click at [1311, 42] on span at bounding box center [1315, 41] width 15 height 17
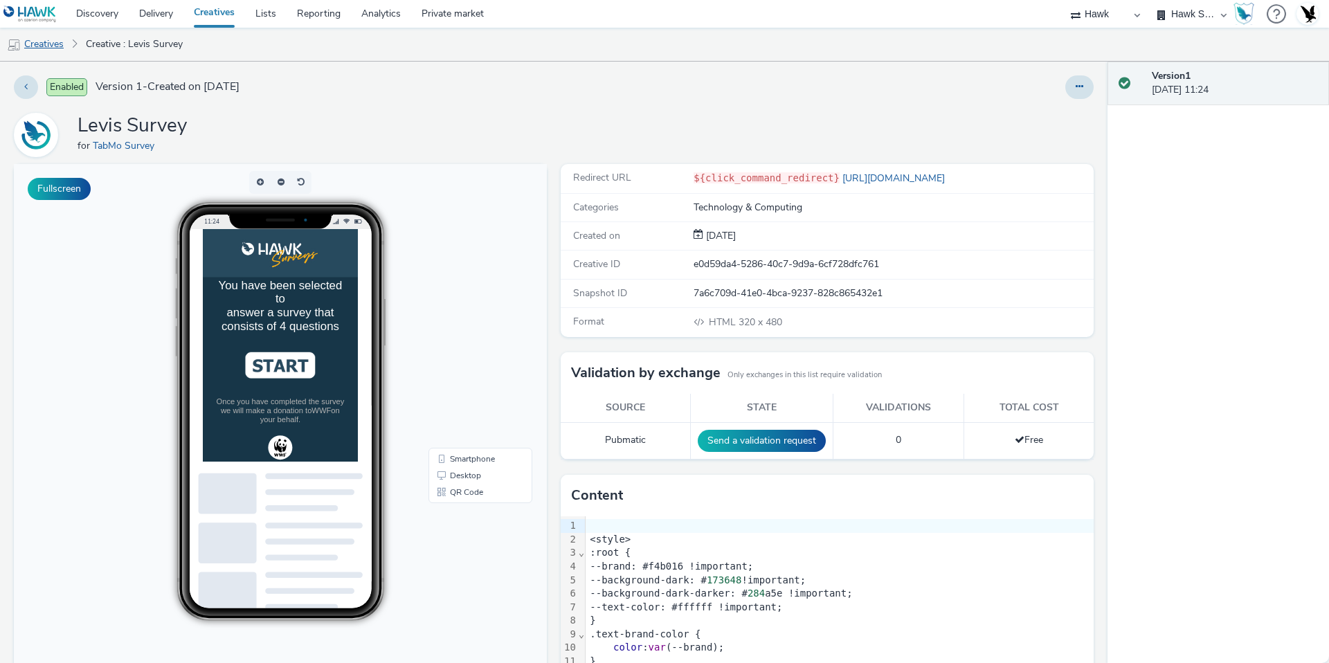
click at [31, 43] on link "Creatives" at bounding box center [35, 44] width 71 height 33
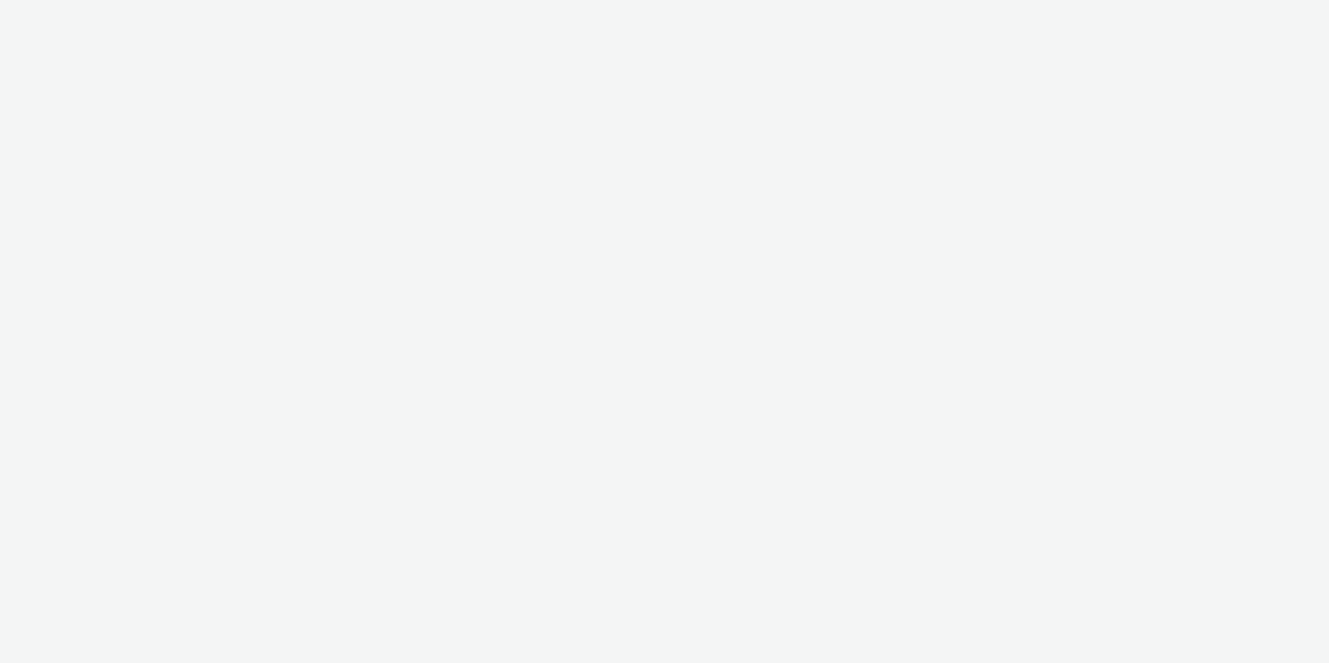
select select "11a7df10-284f-415c-b52a-427acf4c31ae"
select select "23ac11bc-76f7-45aa-bb6e-913a84dd47ea"
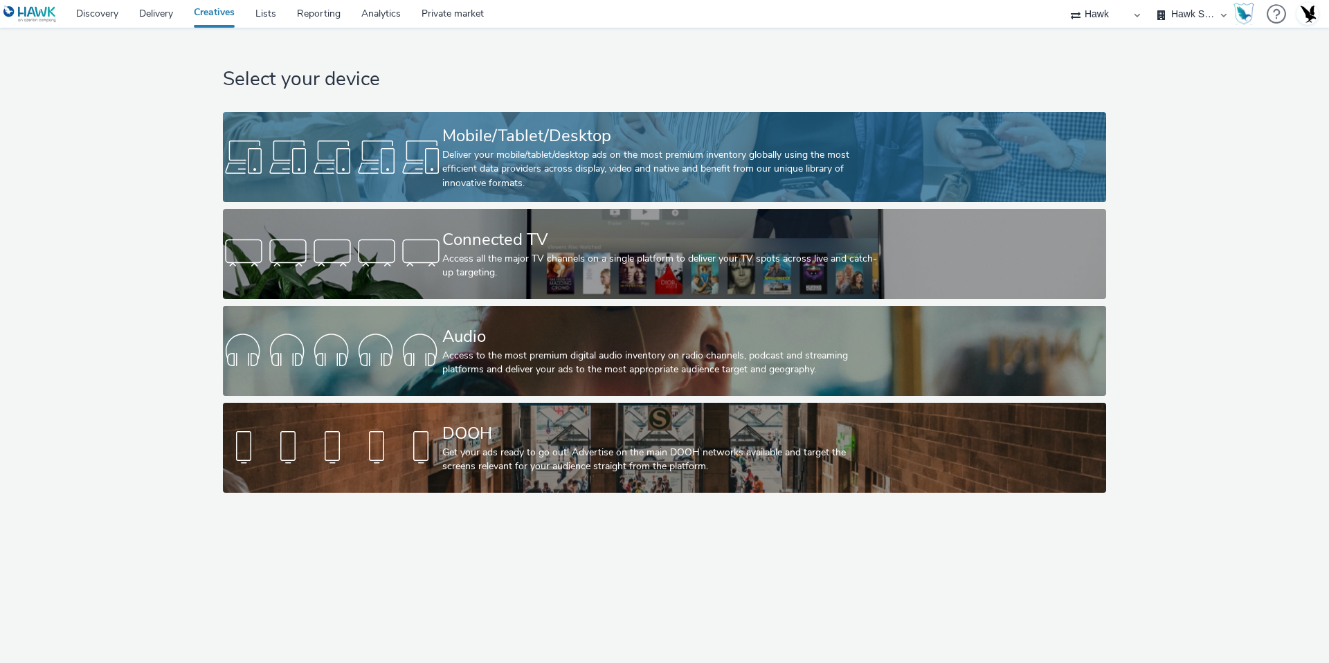
click at [441, 155] on div at bounding box center [332, 157] width 219 height 44
